Goal: Task Accomplishment & Management: Manage account settings

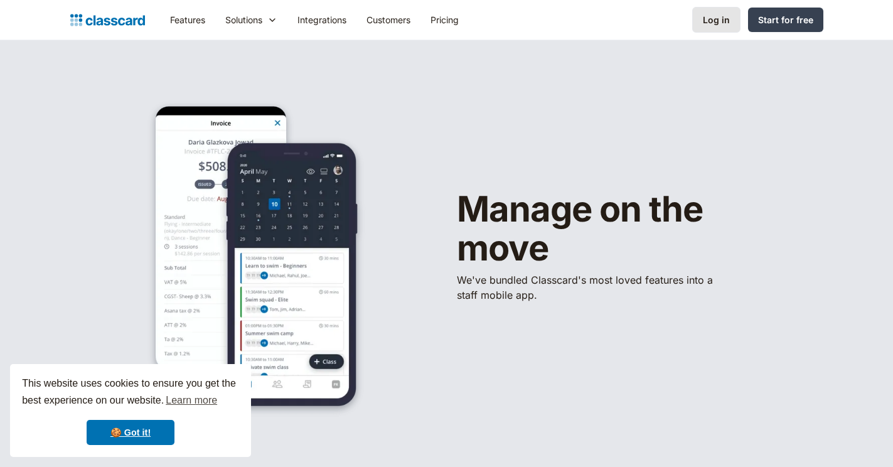
click at [715, 18] on div "Log in" at bounding box center [716, 19] width 27 height 13
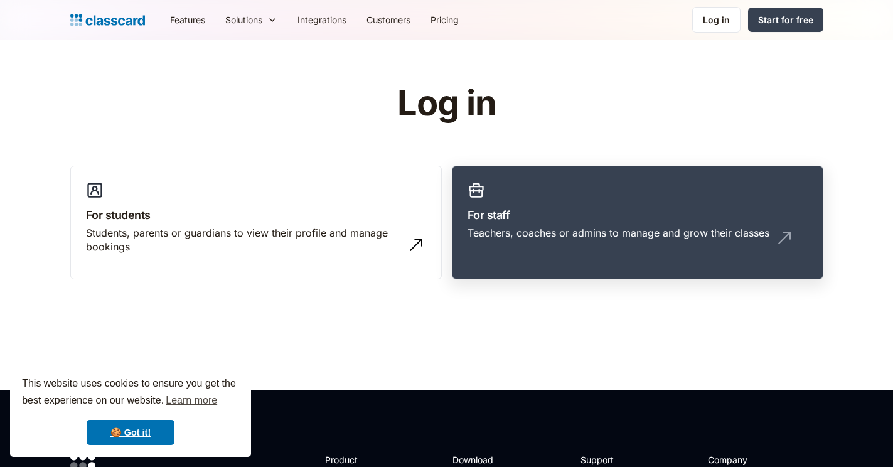
click at [524, 229] on div "Teachers, coaches or admins to manage and grow their classes" at bounding box center [618, 233] width 302 height 14
click at [595, 216] on h3 "For staff" at bounding box center [637, 214] width 340 height 17
